Goal: Book appointment/travel/reservation

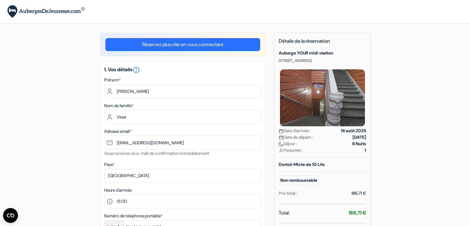
select select "ca"
select select "15"
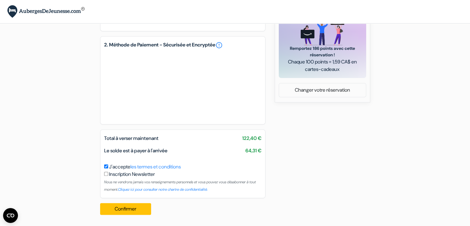
scroll to position [251, 0]
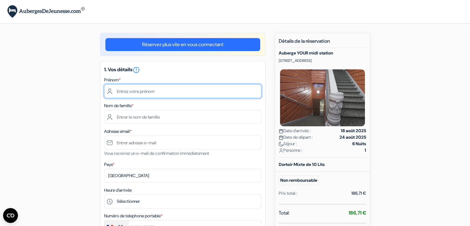
click at [181, 93] on input "text" at bounding box center [182, 91] width 157 height 14
type input "[PERSON_NAME]"
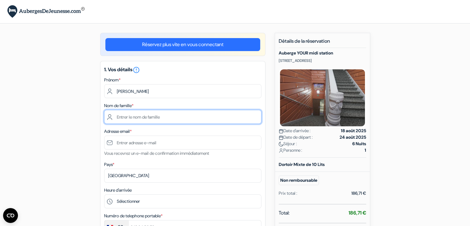
click at [141, 113] on input "text" at bounding box center [182, 117] width 157 height 14
type input "Vinet"
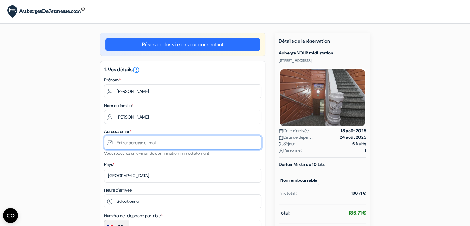
click at [142, 139] on input "text" at bounding box center [182, 142] width 157 height 14
type input "[EMAIL_ADDRESS][DOMAIN_NAME]"
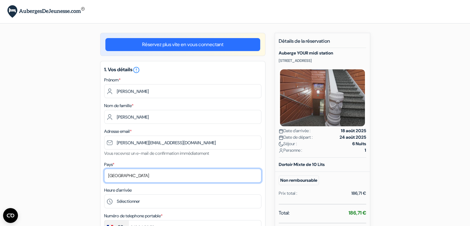
click at [141, 177] on select "Selectionner le pays Abkhazie Afghanistan Afrique du Sud Albanie Algérie Allema…" at bounding box center [182, 176] width 157 height 14
select select "ca"
click at [104, 169] on select "Selectionner le pays Abkhazie Afghanistan Afrique du Sud Albanie Algérie Allema…" at bounding box center [182, 176] width 157 height 14
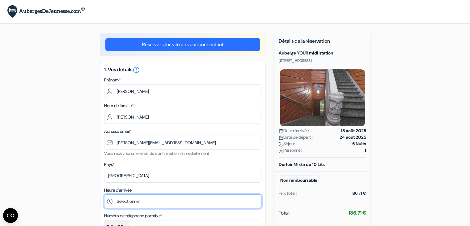
click at [139, 202] on select "Sélectionner 15:00 16:00 17:00 18:00 19:00 20:00 21:00 22:00 23:00" at bounding box center [182, 201] width 157 height 14
select select "15"
click at [104, 195] on select "Sélectionner 15:00 16:00 17:00 18:00 19:00 20:00 21:00 22:00 23:00" at bounding box center [182, 201] width 157 height 14
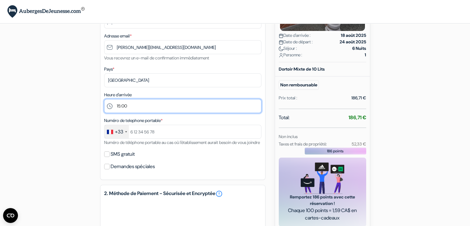
scroll to position [99, 0]
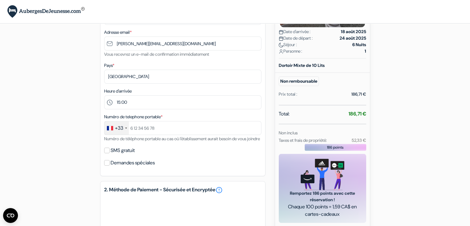
click at [123, 125] on div "+33" at bounding box center [119, 127] width 8 height 7
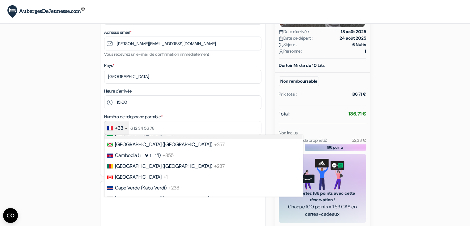
scroll to position [439, 0]
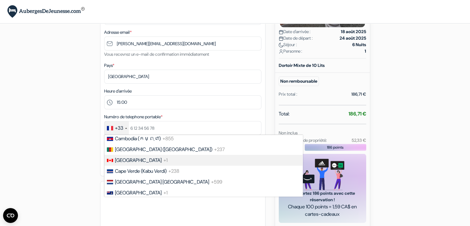
click at [127, 163] on span "[GEOGRAPHIC_DATA]" at bounding box center [138, 160] width 47 height 6
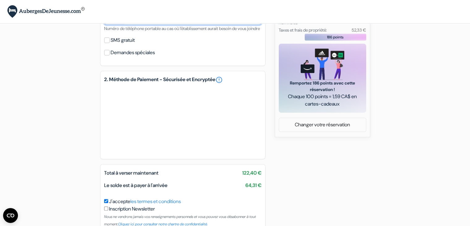
scroll to position [210, 0]
type input "[PHONE_NUMBER]"
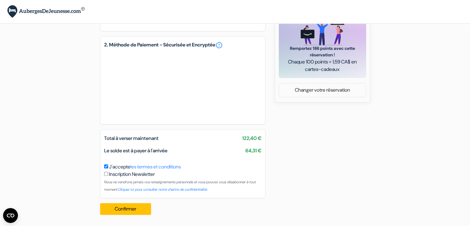
scroll to position [251, 0]
click at [137, 208] on button "Confirmer Loading..." at bounding box center [125, 209] width 51 height 12
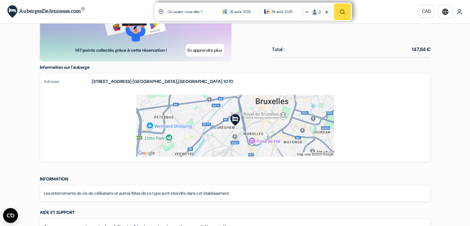
scroll to position [337, 0]
